Goal: Navigation & Orientation: Find specific page/section

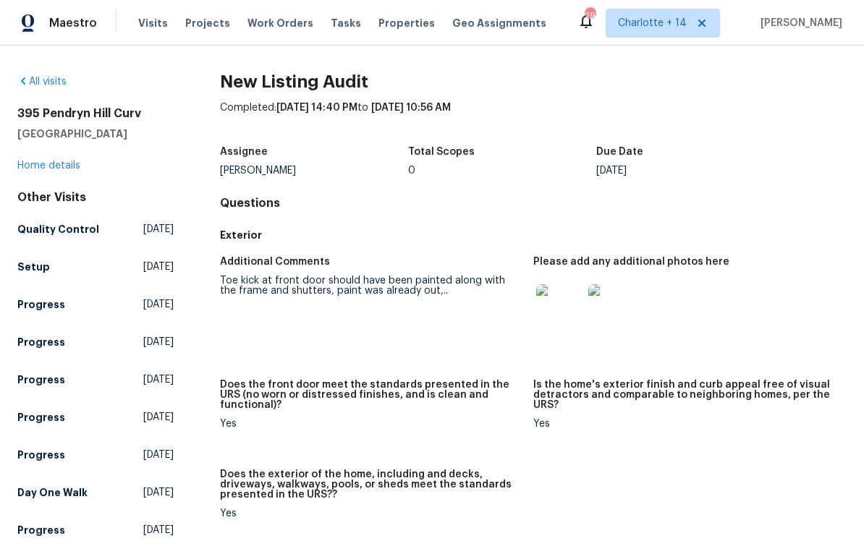
click at [565, 305] on img at bounding box center [559, 307] width 46 height 46
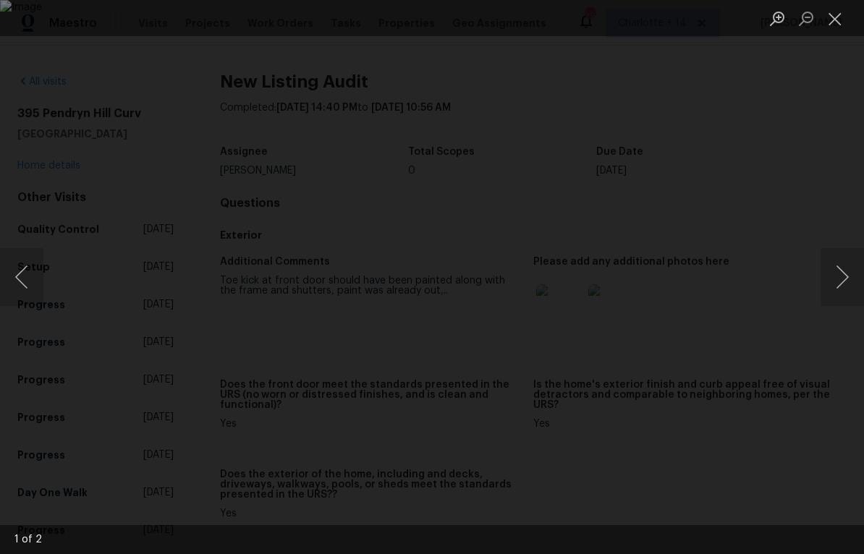
click at [838, 273] on button "Next image" at bounding box center [842, 277] width 43 height 58
click at [842, 274] on button "Next image" at bounding box center [842, 277] width 43 height 58
click at [846, 275] on button "Next image" at bounding box center [842, 277] width 43 height 58
click at [843, 279] on button "Next image" at bounding box center [842, 277] width 43 height 58
click at [835, 17] on button "Close lightbox" at bounding box center [835, 18] width 29 height 25
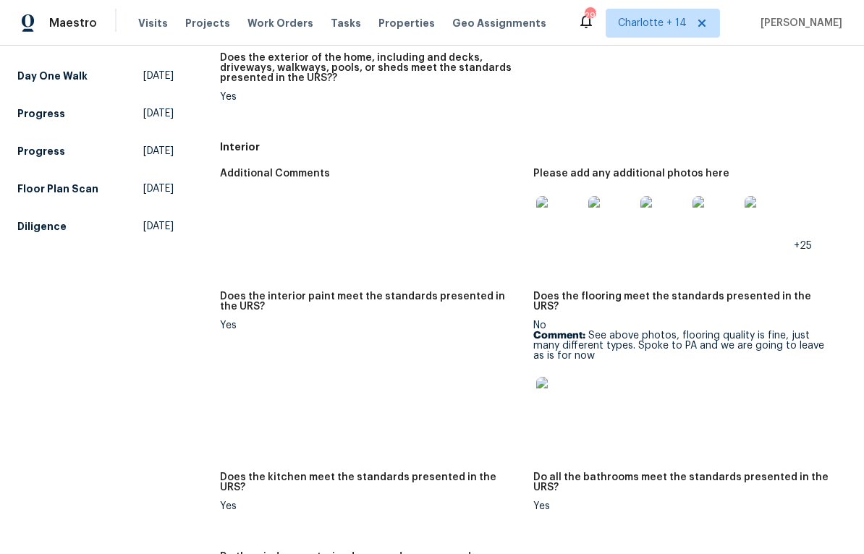
scroll to position [418, 0]
click at [549, 230] on img at bounding box center [559, 218] width 46 height 46
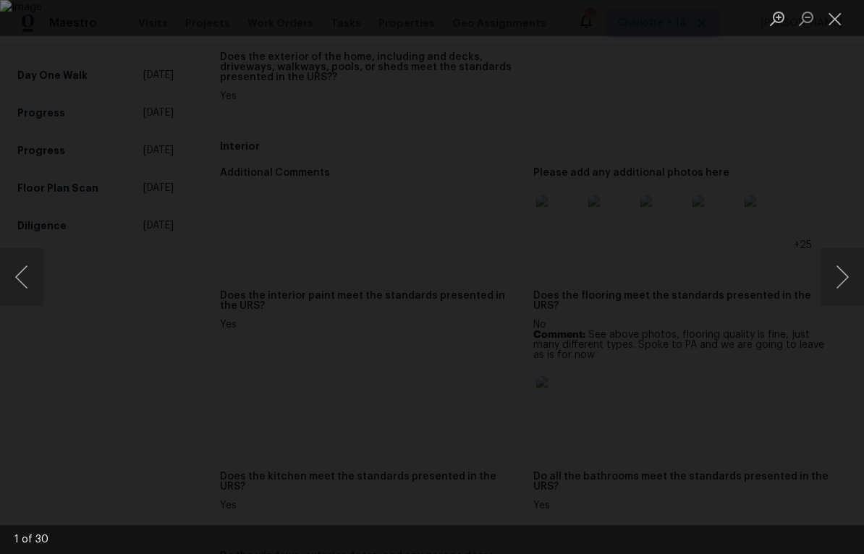
click at [846, 277] on button "Next image" at bounding box center [842, 277] width 43 height 58
click at [845, 279] on button "Next image" at bounding box center [842, 277] width 43 height 58
click at [846, 286] on button "Next image" at bounding box center [842, 277] width 43 height 58
click at [846, 281] on button "Next image" at bounding box center [842, 277] width 43 height 58
click at [846, 284] on button "Next image" at bounding box center [842, 277] width 43 height 58
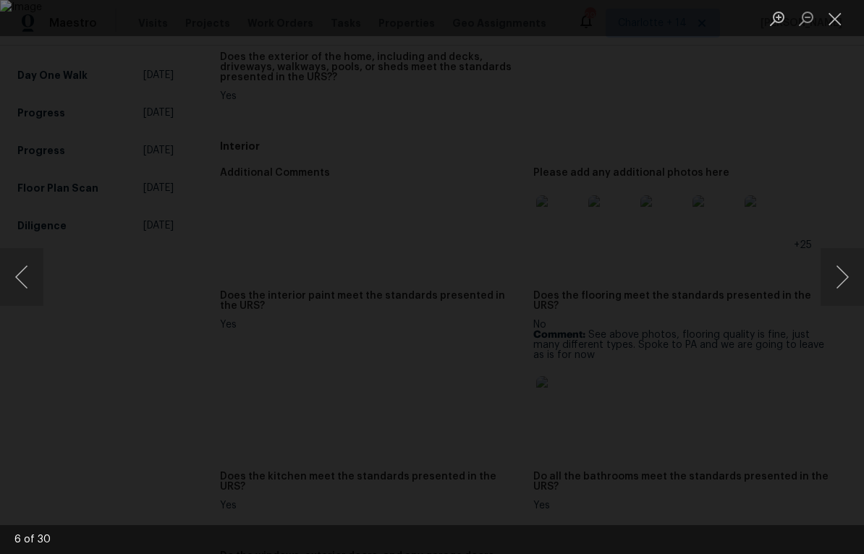
click at [848, 276] on button "Next image" at bounding box center [842, 277] width 43 height 58
click at [846, 283] on button "Next image" at bounding box center [842, 277] width 43 height 58
click at [842, 292] on button "Next image" at bounding box center [842, 277] width 43 height 58
click at [845, 297] on button "Next image" at bounding box center [842, 277] width 43 height 58
click at [848, 292] on button "Next image" at bounding box center [842, 277] width 43 height 58
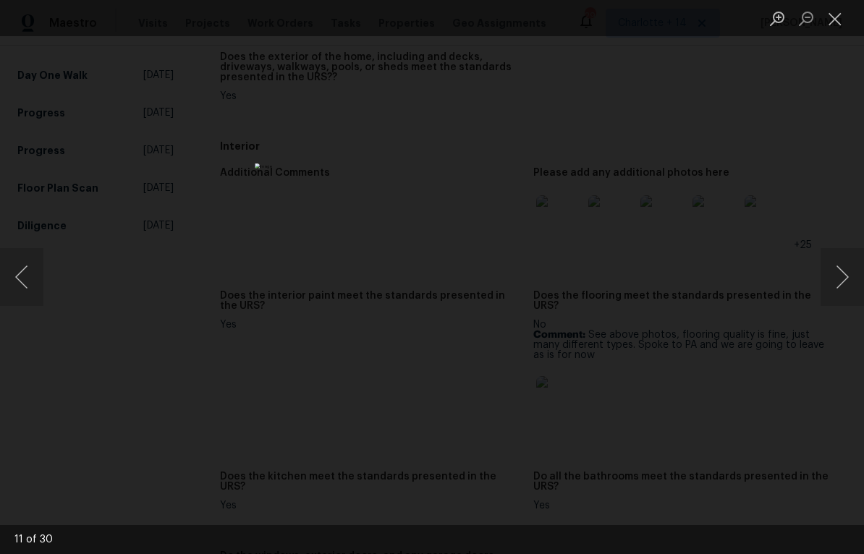
click at [847, 293] on button "Next image" at bounding box center [842, 277] width 43 height 58
click at [845, 297] on button "Next image" at bounding box center [842, 277] width 43 height 58
click at [847, 296] on button "Next image" at bounding box center [842, 277] width 43 height 58
click at [846, 297] on button "Next image" at bounding box center [842, 277] width 43 height 58
click at [848, 296] on button "Next image" at bounding box center [842, 277] width 43 height 58
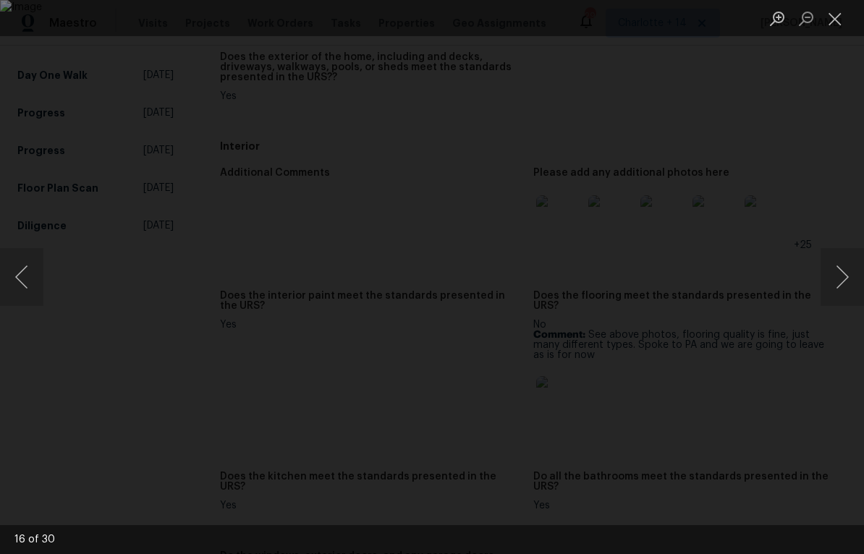
click at [848, 292] on button "Next image" at bounding box center [842, 277] width 43 height 58
click at [845, 292] on button "Next image" at bounding box center [842, 277] width 43 height 58
click at [843, 296] on button "Next image" at bounding box center [842, 277] width 43 height 58
click at [845, 294] on button "Next image" at bounding box center [842, 277] width 43 height 58
click at [844, 292] on button "Next image" at bounding box center [842, 277] width 43 height 58
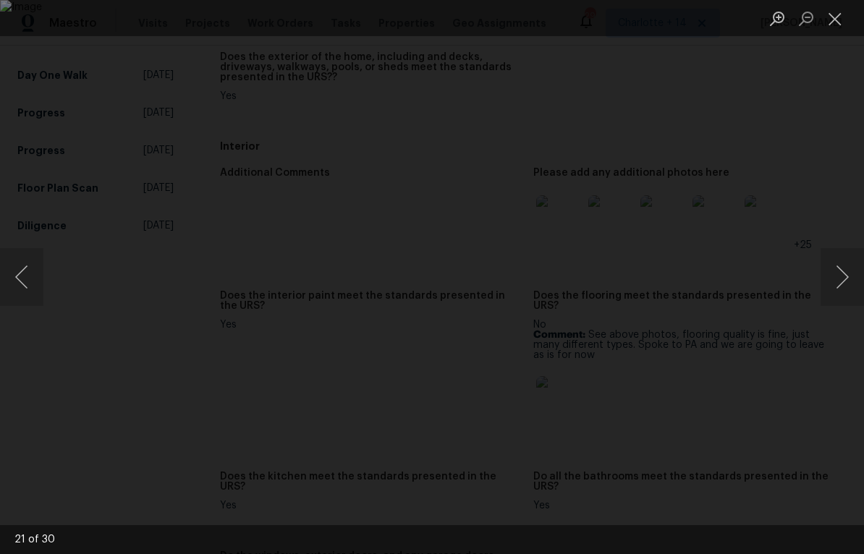
click at [845, 292] on button "Next image" at bounding box center [842, 277] width 43 height 58
click at [845, 295] on button "Next image" at bounding box center [842, 277] width 43 height 58
click at [846, 280] on button "Next image" at bounding box center [842, 277] width 43 height 58
click at [846, 283] on button "Next image" at bounding box center [842, 277] width 43 height 58
click at [844, 282] on button "Next image" at bounding box center [842, 277] width 43 height 58
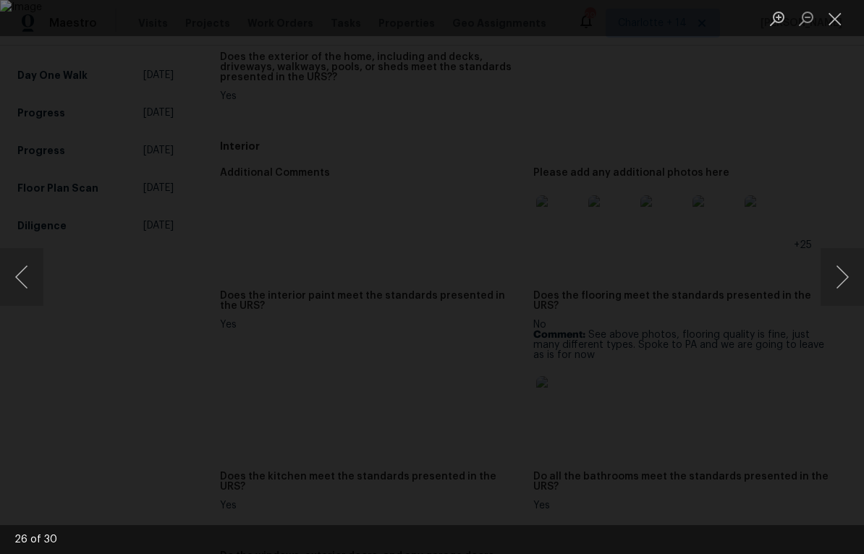
click at [847, 287] on button "Next image" at bounding box center [842, 277] width 43 height 58
click at [845, 279] on button "Next image" at bounding box center [842, 277] width 43 height 58
click at [848, 276] on button "Next image" at bounding box center [842, 277] width 43 height 58
click at [845, 281] on button "Next image" at bounding box center [842, 277] width 43 height 58
click at [846, 287] on button "Next image" at bounding box center [842, 277] width 43 height 58
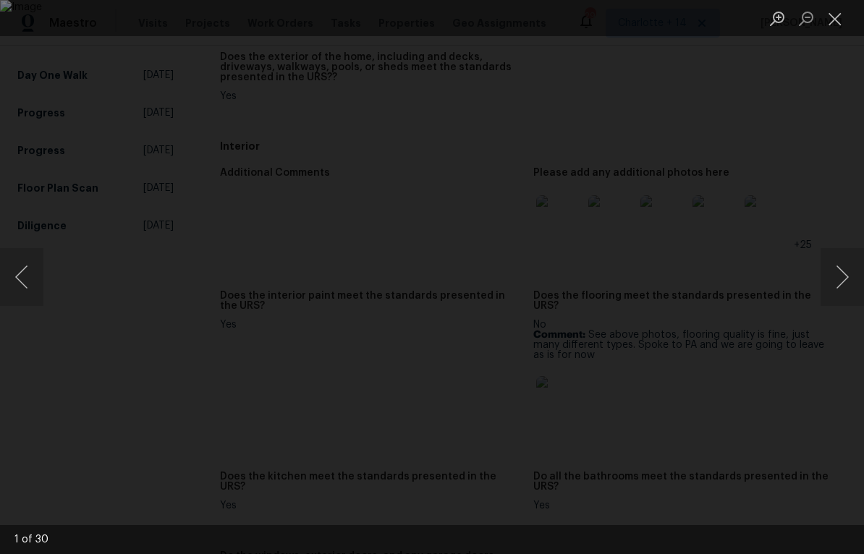
click at [845, 294] on button "Next image" at bounding box center [842, 277] width 43 height 58
click at [844, 292] on button "Next image" at bounding box center [842, 277] width 43 height 58
click at [843, 14] on button "Close lightbox" at bounding box center [835, 18] width 29 height 25
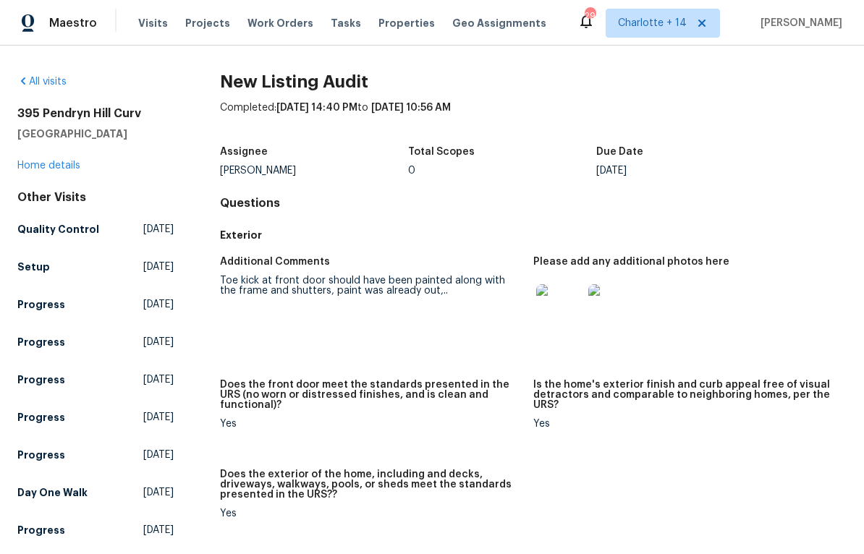
scroll to position [0, 0]
click at [36, 77] on link "All visits" at bounding box center [41, 82] width 49 height 10
